Goal: Task Accomplishment & Management: Complete application form

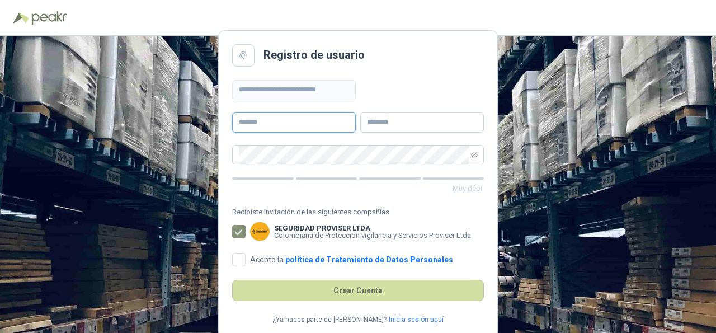
click at [270, 131] on input "text" at bounding box center [294, 123] width 124 height 20
type input "*****"
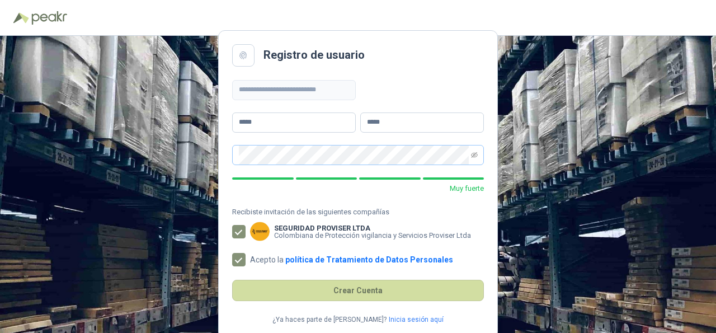
click at [470, 156] on span at bounding box center [358, 155] width 252 height 20
click at [475, 154] on icon "eye-invisible" at bounding box center [474, 155] width 7 height 6
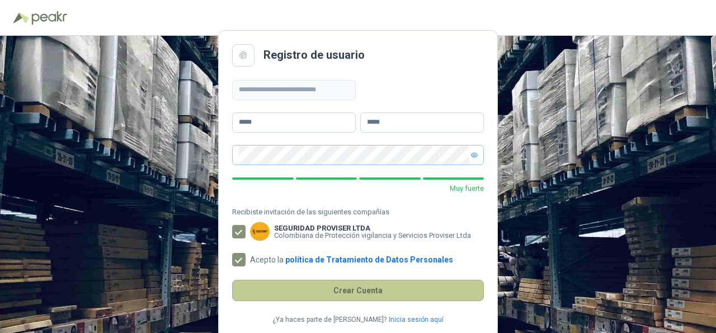
click at [336, 287] on button "Crear Cuenta" at bounding box center [358, 290] width 252 height 21
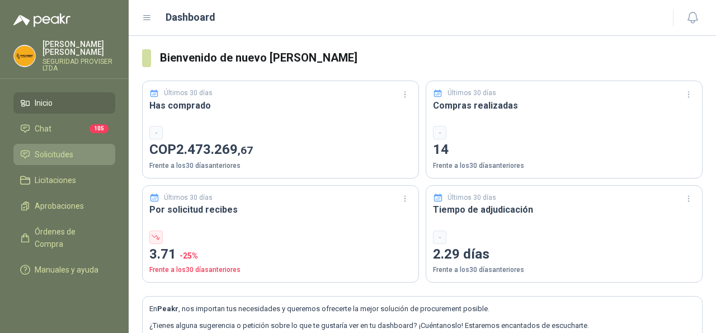
click at [81, 144] on link "Solicitudes" at bounding box center [64, 154] width 102 height 21
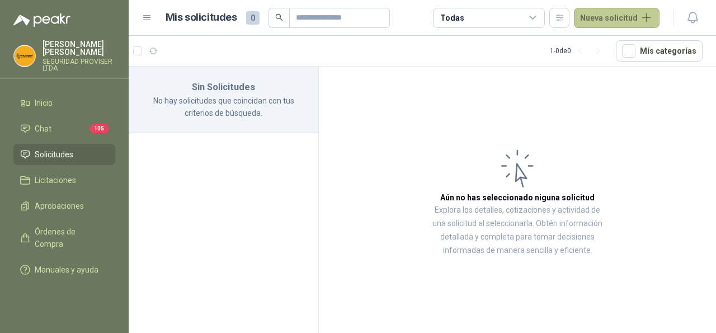
click at [620, 21] on button "Nueva solicitud" at bounding box center [617, 18] width 86 height 20
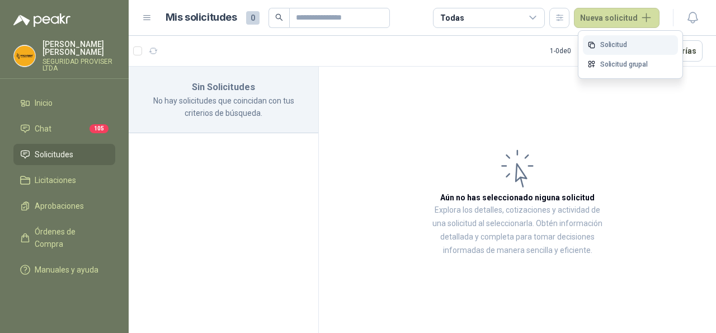
click at [633, 36] on link "Solicitud" at bounding box center [630, 45] width 95 height 20
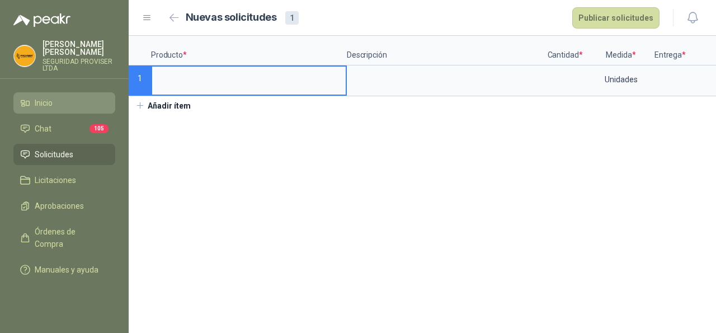
click at [38, 97] on span "Inicio" at bounding box center [44, 103] width 18 height 12
